Goal: Check status: Check status

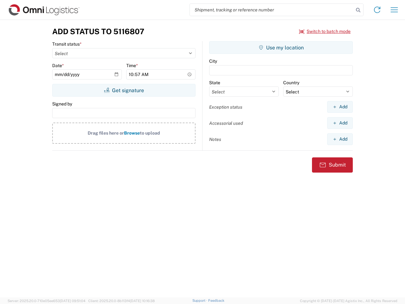
click at [272, 10] on input "search" at bounding box center [272, 10] width 164 height 12
click at [358, 10] on icon at bounding box center [358, 10] width 9 height 9
click at [377, 10] on icon at bounding box center [377, 10] width 10 height 10
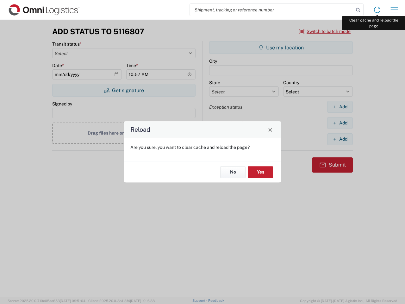
click at [394, 10] on div "Reload Are you sure, you want to clear cache and reload the page? No Yes" at bounding box center [202, 152] width 405 height 304
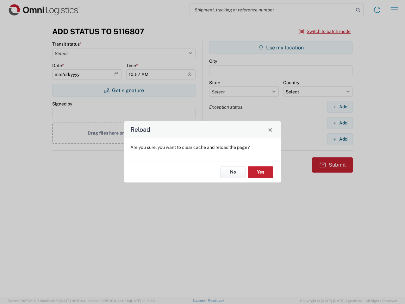
click at [325, 31] on div "Reload Are you sure, you want to clear cache and reload the page? No Yes" at bounding box center [202, 152] width 405 height 304
click at [124, 90] on div "Reload Are you sure, you want to clear cache and reload the page? No Yes" at bounding box center [202, 152] width 405 height 304
click at [281, 47] on div "Reload Are you sure, you want to clear cache and reload the page? No Yes" at bounding box center [202, 152] width 405 height 304
click at [340, 107] on div "Reload Are you sure, you want to clear cache and reload the page? No Yes" at bounding box center [202, 152] width 405 height 304
click at [340, 123] on div "Reload Are you sure, you want to clear cache and reload the page? No Yes" at bounding box center [202, 152] width 405 height 304
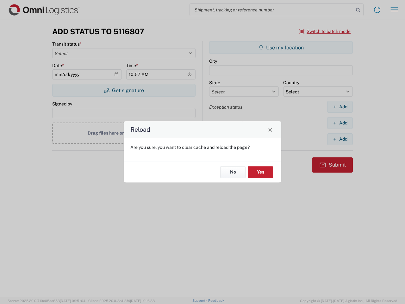
click at [340, 139] on div "Reload Are you sure, you want to clear cache and reload the page? No Yes" at bounding box center [202, 152] width 405 height 304
